Goal: Information Seeking & Learning: Learn about a topic

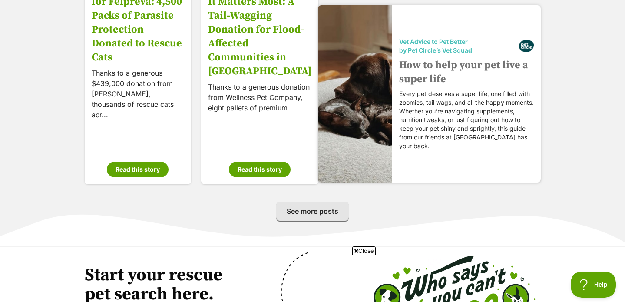
scroll to position [1502, 0]
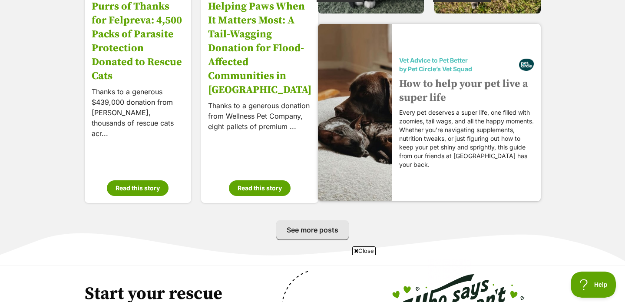
drag, startPoint x: 400, startPoint y: 115, endPoint x: 407, endPoint y: 121, distance: 9.0
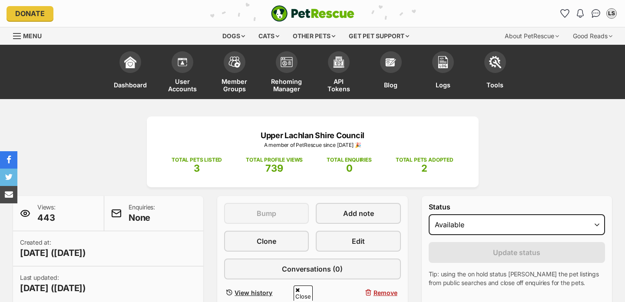
scroll to position [488, 0]
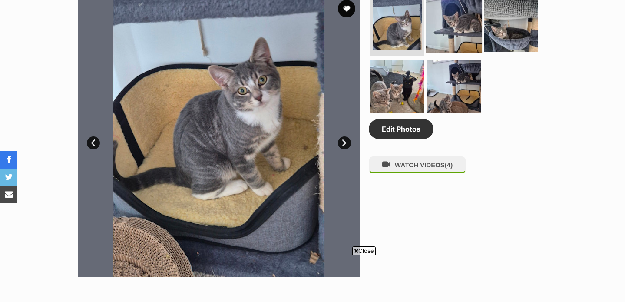
click at [448, 30] on img at bounding box center [454, 25] width 56 height 56
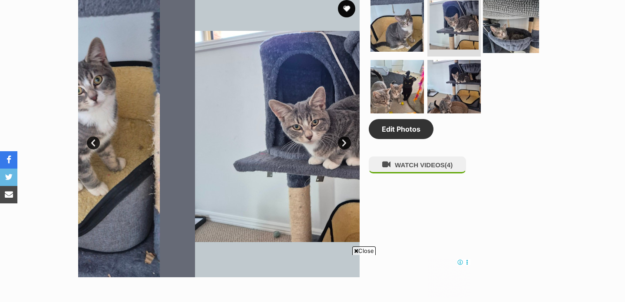
click at [495, 29] on img at bounding box center [511, 25] width 56 height 56
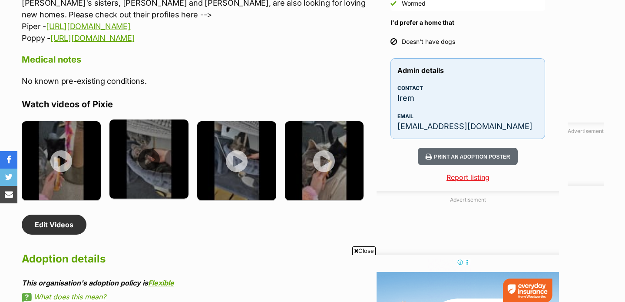
click at [154, 142] on img at bounding box center [148, 158] width 79 height 79
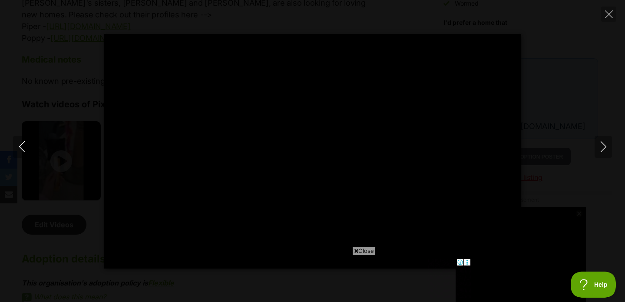
click at [363, 249] on span "Close" at bounding box center [363, 250] width 23 height 9
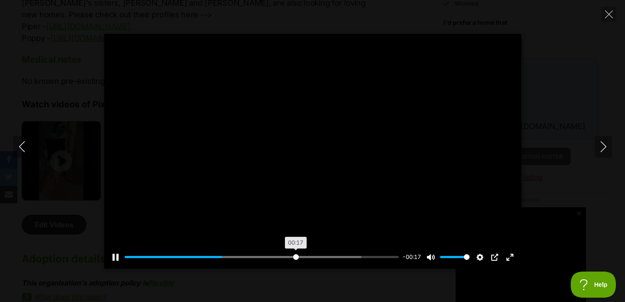
click at [295, 256] on input "Seek" at bounding box center [262, 257] width 274 height 8
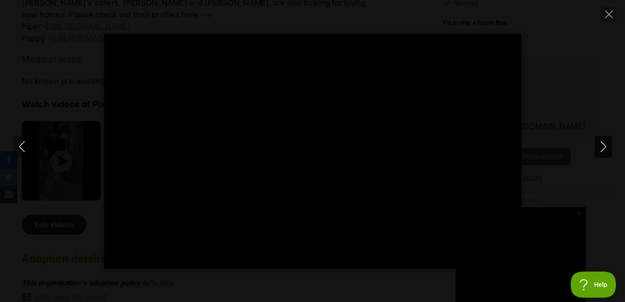
click at [601, 143] on icon "Next" at bounding box center [603, 146] width 11 height 11
type input "70.45"
click at [601, 150] on icon "Next" at bounding box center [603, 146] width 11 height 11
type input "6.58"
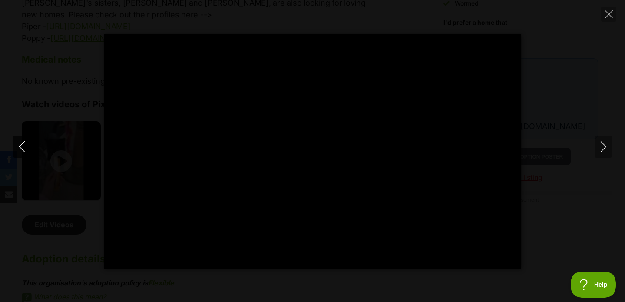
click at [16, 147] on button "Previous" at bounding box center [21, 147] width 17 height 22
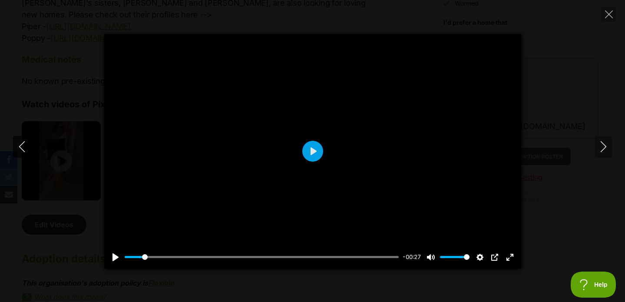
type input "43.55"
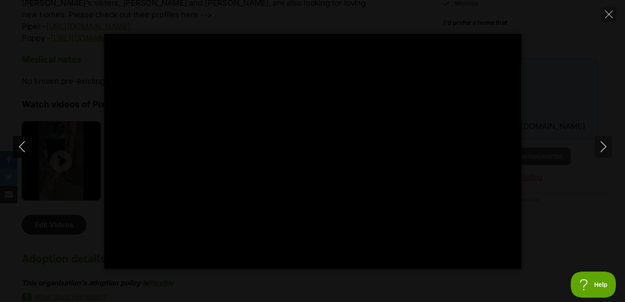
click at [16, 147] on button "Previous" at bounding box center [21, 147] width 17 height 22
type input "8.62"
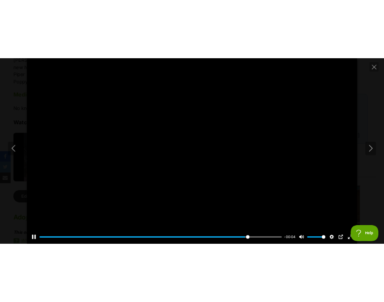
scroll to position [1292, 0]
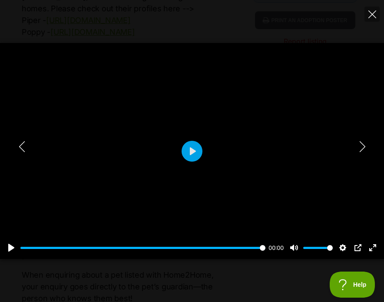
type input "100"
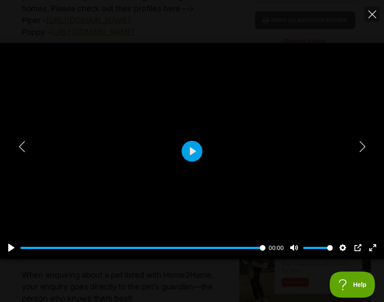
scroll to position [0, 0]
click at [367, 12] on button "Close" at bounding box center [371, 14] width 15 height 15
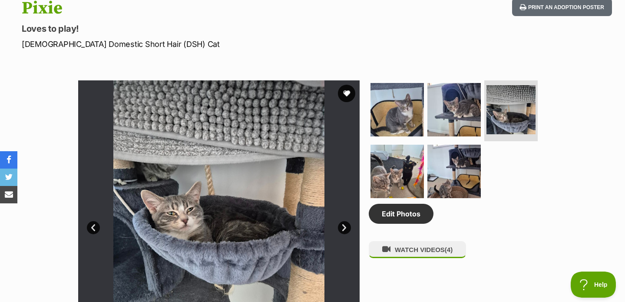
scroll to position [396, 0]
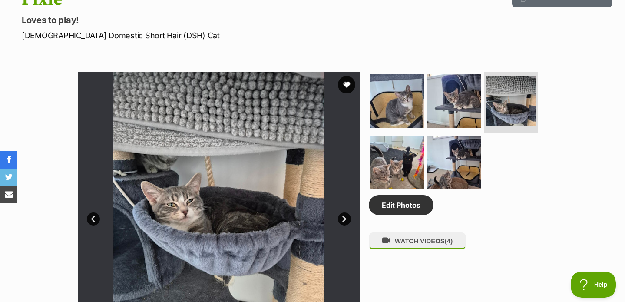
click at [386, 157] on img at bounding box center [396, 162] width 53 height 53
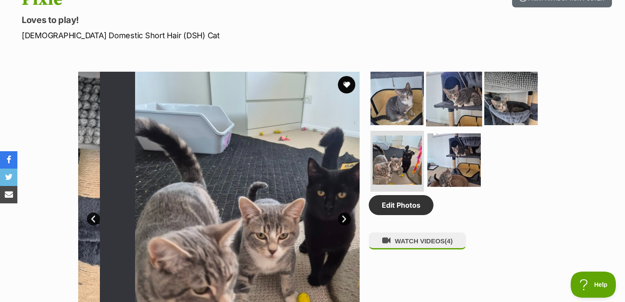
scroll to position [0, 0]
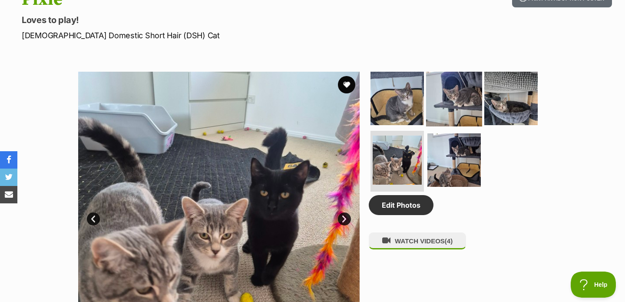
click at [443, 100] on img at bounding box center [454, 98] width 56 height 56
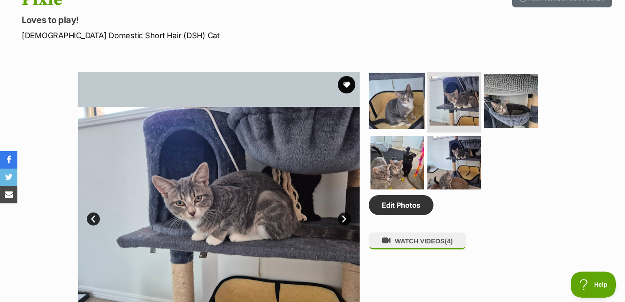
click at [412, 109] on img at bounding box center [397, 101] width 56 height 56
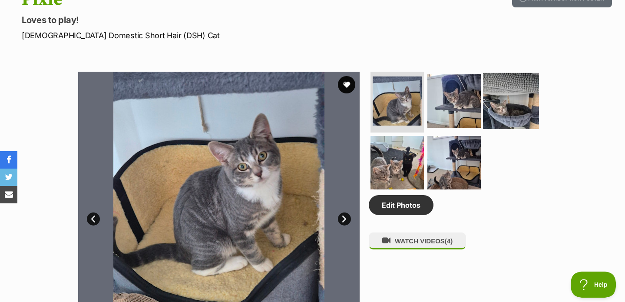
click at [500, 102] on img at bounding box center [511, 101] width 56 height 56
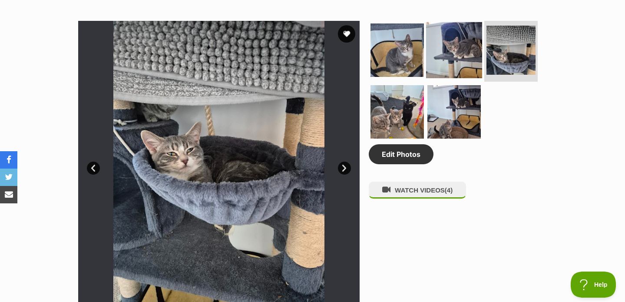
scroll to position [450, 0]
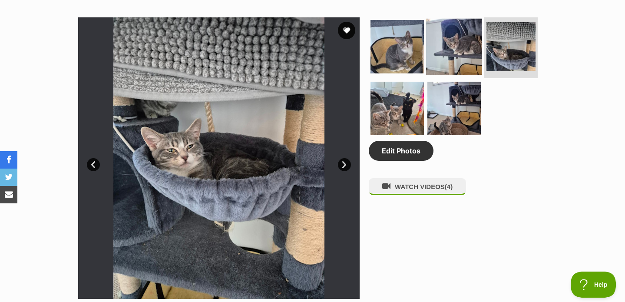
click at [459, 51] on img at bounding box center [454, 47] width 56 height 56
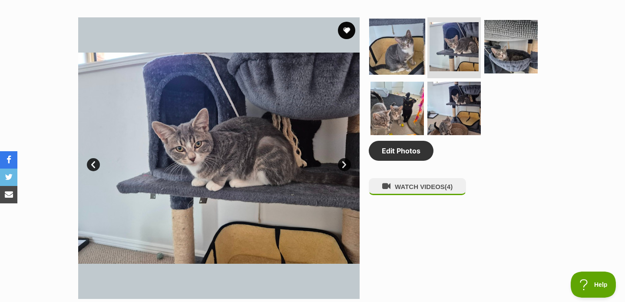
click at [420, 52] on img at bounding box center [397, 47] width 56 height 56
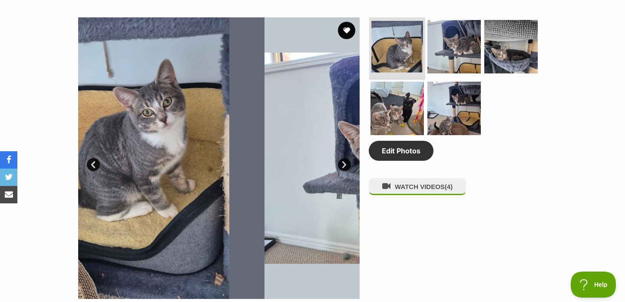
click at [402, 56] on img at bounding box center [397, 47] width 52 height 52
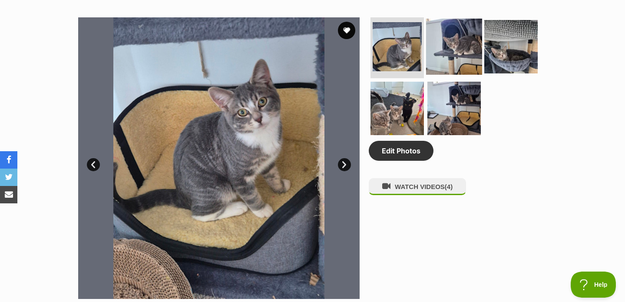
click at [446, 55] on img at bounding box center [454, 47] width 56 height 56
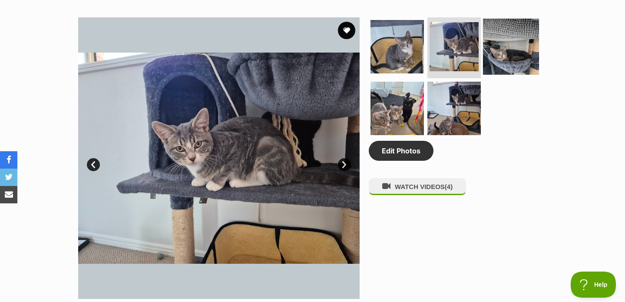
click at [518, 50] on img at bounding box center [511, 47] width 56 height 56
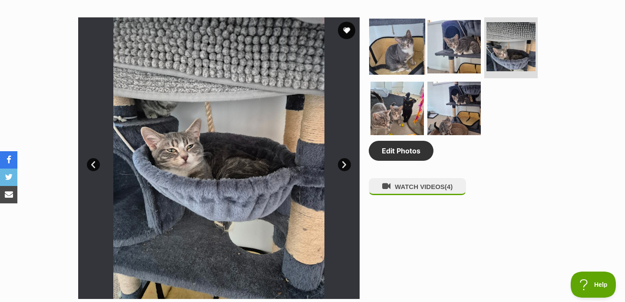
click at [410, 26] on img at bounding box center [397, 47] width 56 height 56
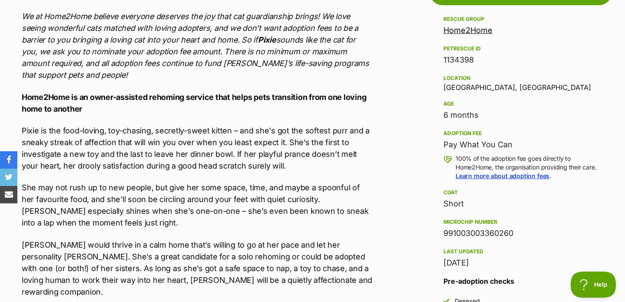
scroll to position [840, 0]
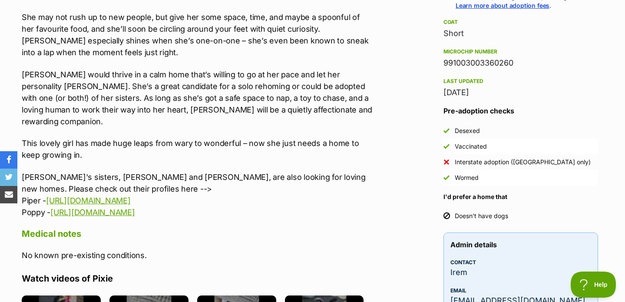
scroll to position [967, 0]
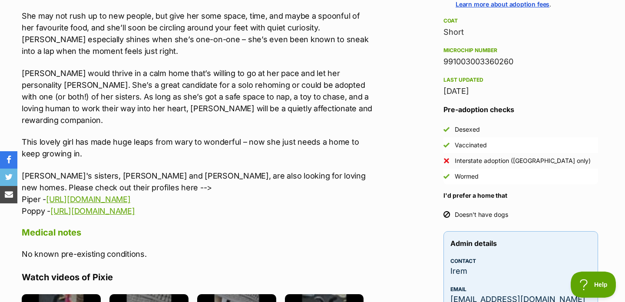
drag, startPoint x: 19, startPoint y: 80, endPoint x: 244, endPoint y: 203, distance: 256.3
click at [245, 205] on div "About Pixie We at Home2Home believe everyone deserves the joy that cat guardian…" at bounding box center [192, 277] width 359 height 936
copy div "Pixie is the food-loving, toy-chasing, secretly-sweet kitten – and she's got th…"
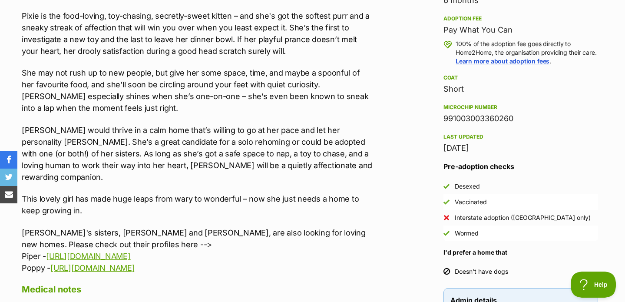
scroll to position [898, 0]
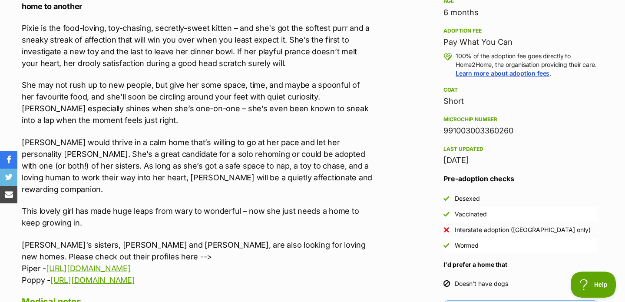
drag, startPoint x: 438, startPoint y: 140, endPoint x: 560, endPoint y: 140, distance: 121.6
click at [559, 140] on aside "Rescue group Home2Home PetRescue ID 1134398 Location Sydney, NSW Age 6 months A…" at bounding box center [521, 145] width 182 height 469
copy div "991003003360260"
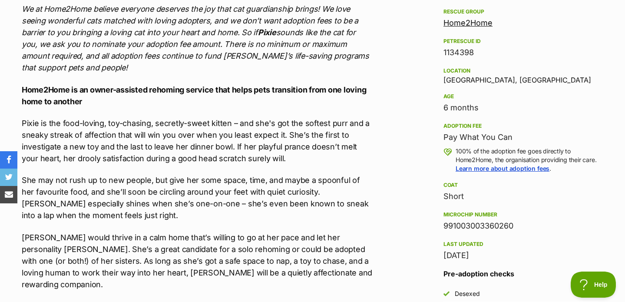
scroll to position [801, 0]
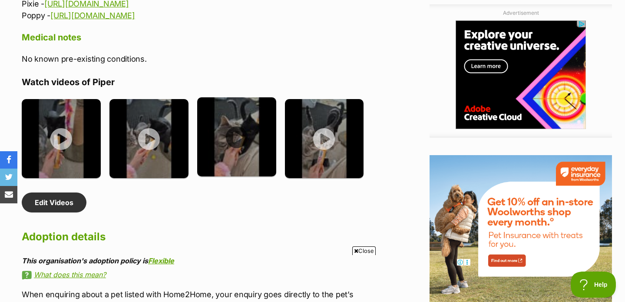
scroll to position [1422, 0]
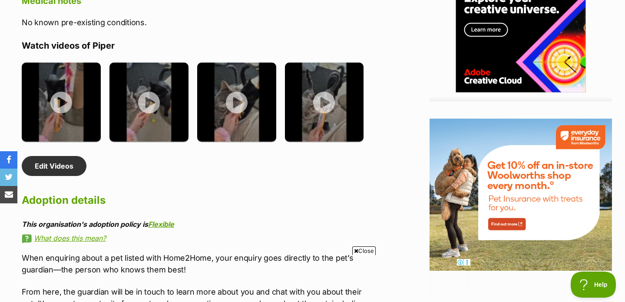
click at [77, 111] on img at bounding box center [61, 102] width 79 height 79
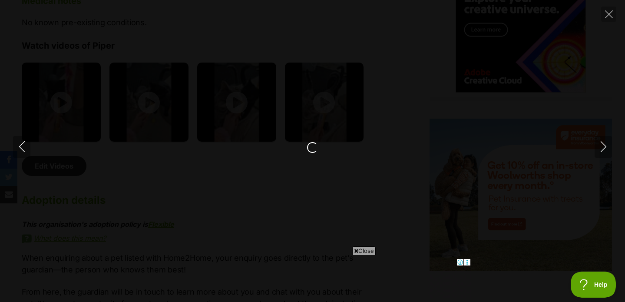
scroll to position [1414, 0]
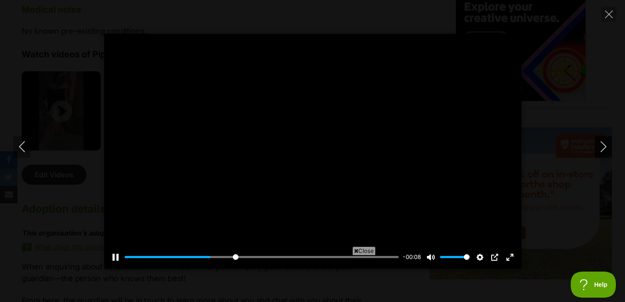
click at [598, 146] on button "Next" at bounding box center [603, 147] width 17 height 22
type input "44.39"
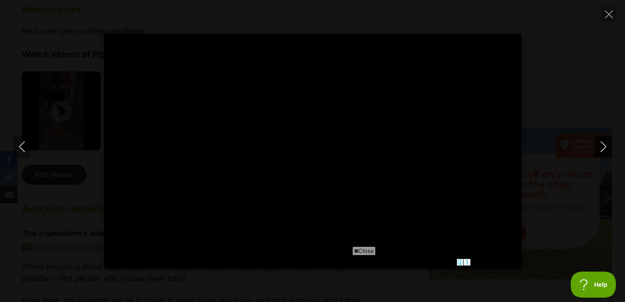
scroll to position [0, 0]
click at [598, 146] on icon "Next" at bounding box center [603, 146] width 11 height 11
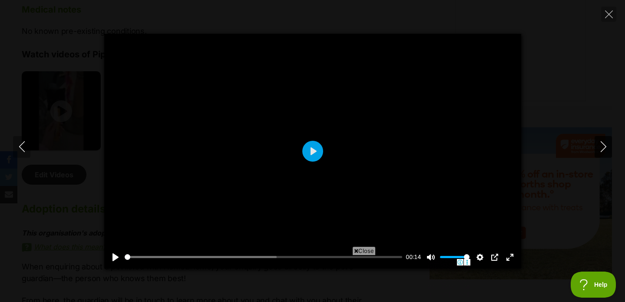
type input "97.44"
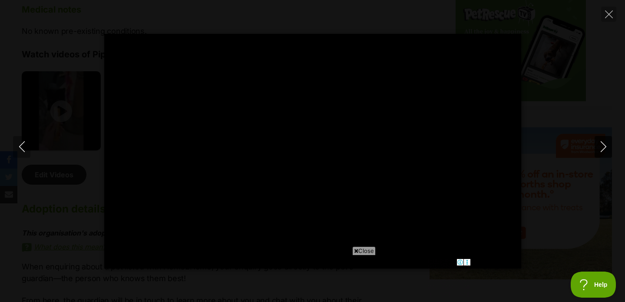
click at [598, 146] on icon "Next" at bounding box center [603, 146] width 11 height 11
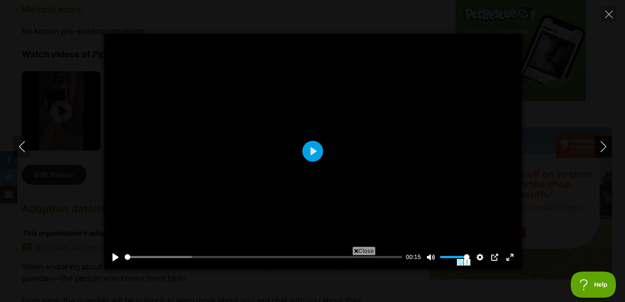
type input "33.02"
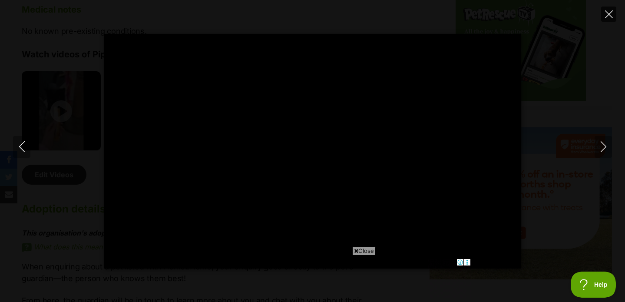
click at [608, 13] on icon "Close" at bounding box center [609, 14] width 8 height 8
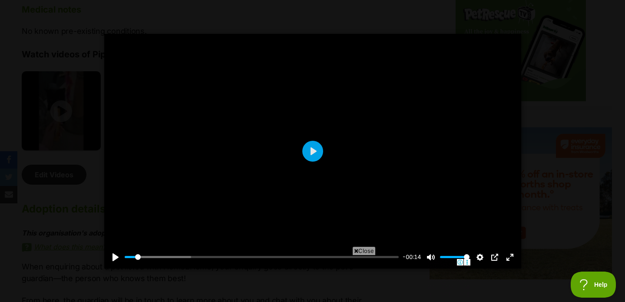
type input "5.44"
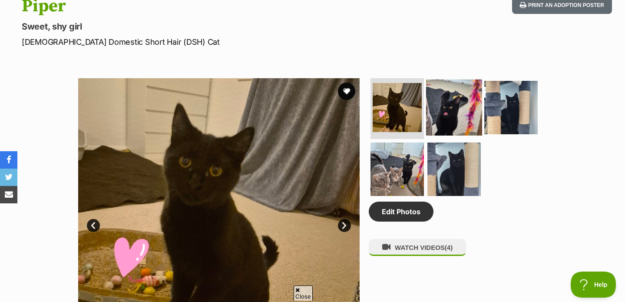
click at [449, 119] on img at bounding box center [454, 107] width 56 height 56
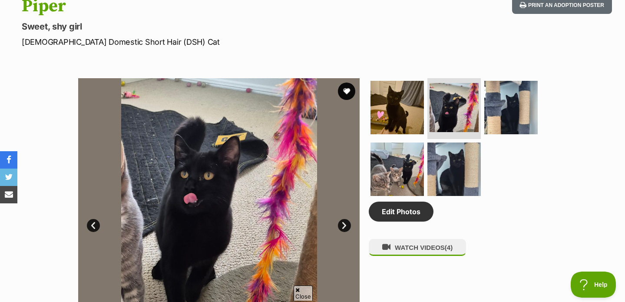
scroll to position [442, 0]
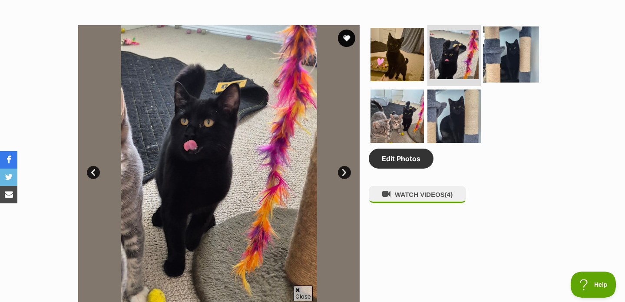
click at [491, 53] on img at bounding box center [511, 54] width 56 height 56
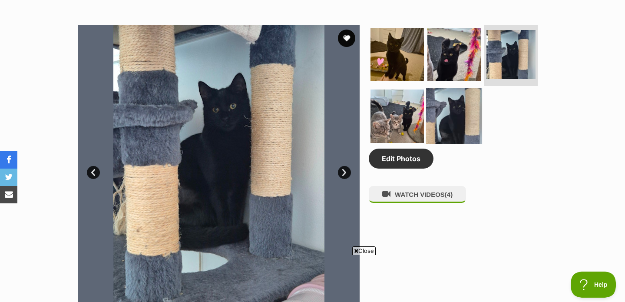
click at [449, 109] on img at bounding box center [454, 116] width 56 height 56
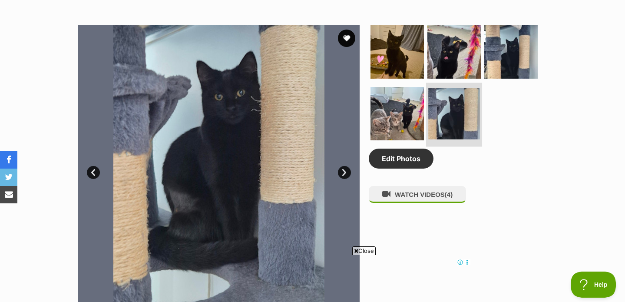
scroll to position [0, 0]
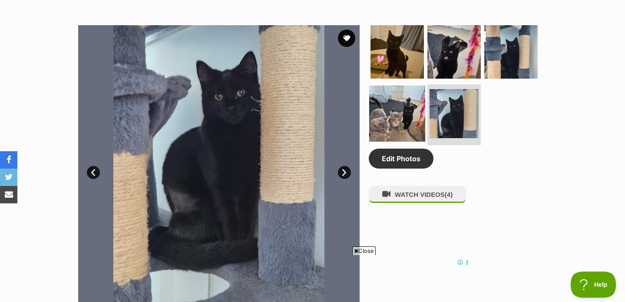
click at [400, 115] on img at bounding box center [397, 114] width 56 height 56
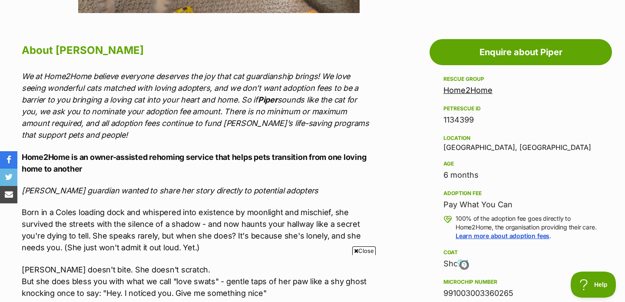
scroll to position [879, 0]
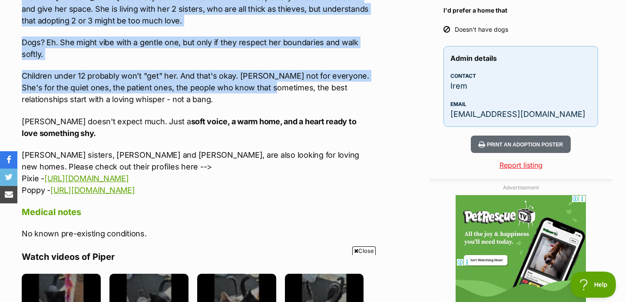
scroll to position [0, 0]
drag, startPoint x: 22, startPoint y: 69, endPoint x: 230, endPoint y: 191, distance: 241.1
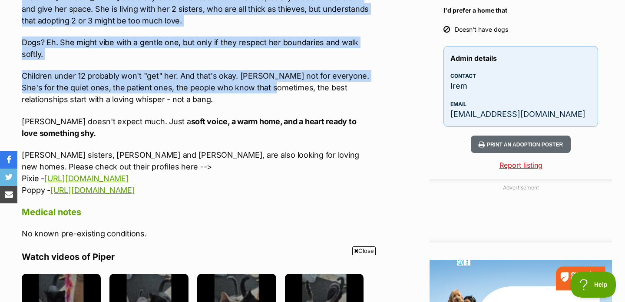
copy div "Lore ip d Sitam consect adip eli seddoeius temp incididun ut laboreetd mag aliq…"
